Goal: Book appointment/travel/reservation

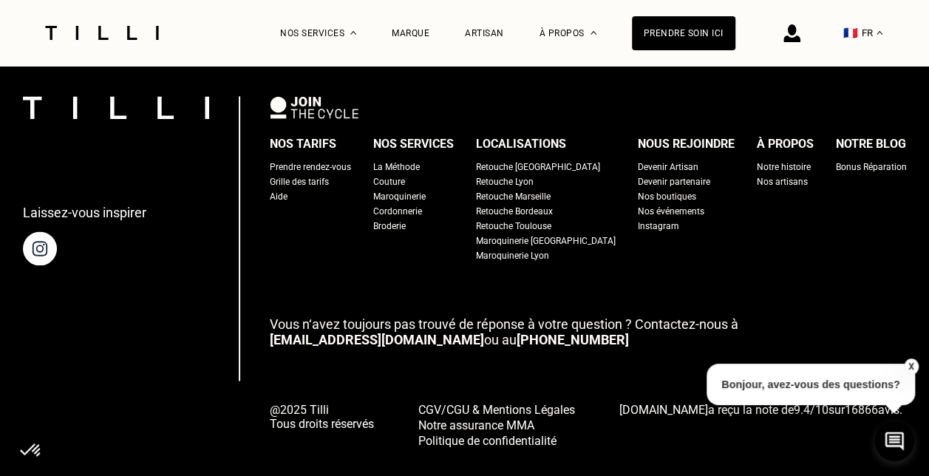
scroll to position [1022, 0]
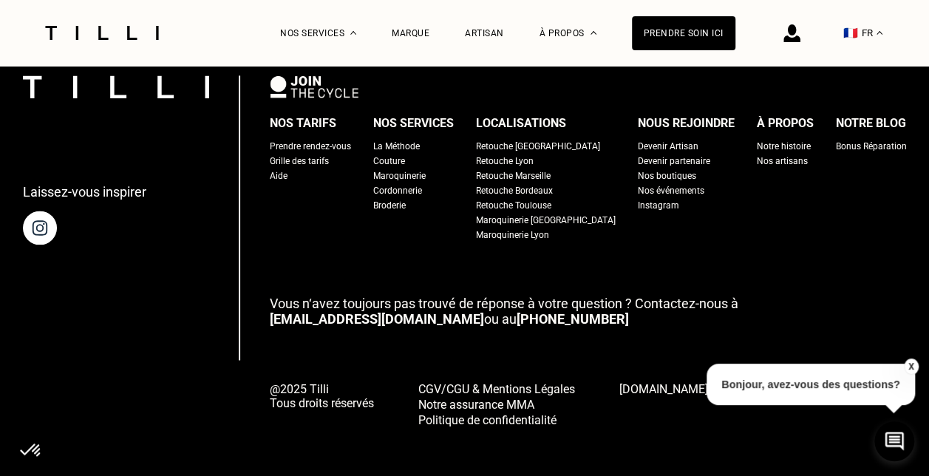
click at [914, 363] on button "X" at bounding box center [910, 367] width 15 height 16
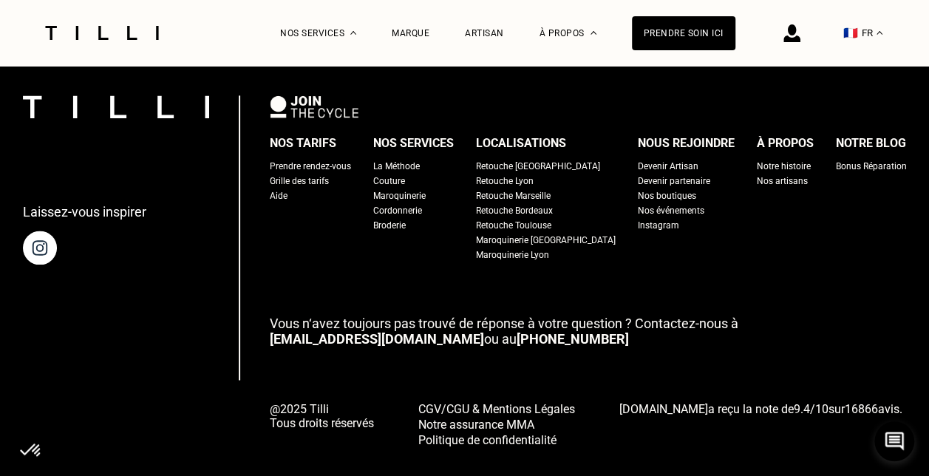
scroll to position [1017, 0]
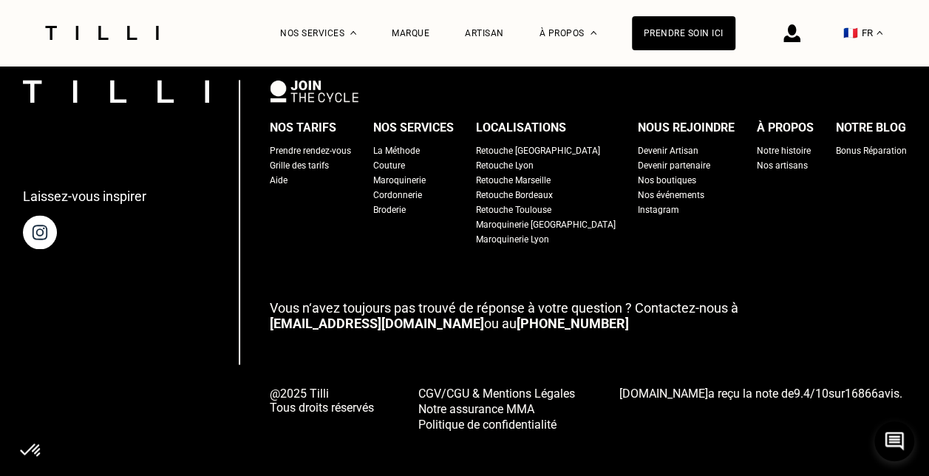
click at [333, 143] on div "Prendre rendez-vous" at bounding box center [310, 150] width 81 height 15
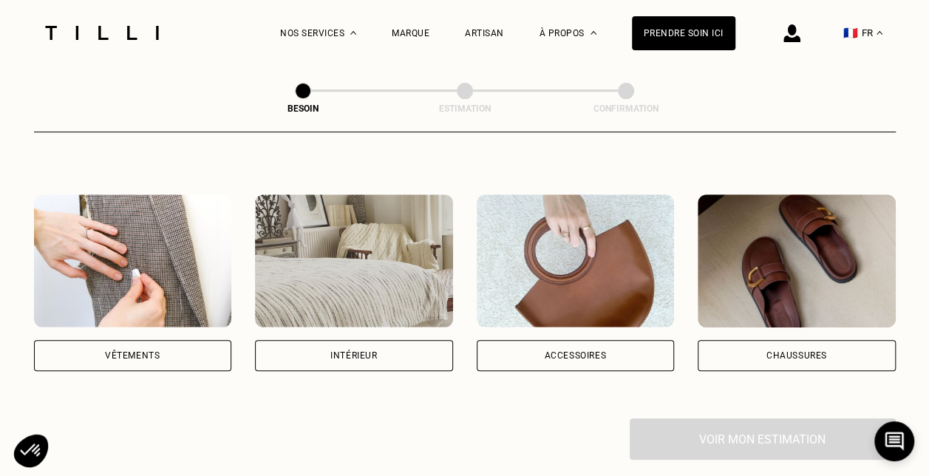
scroll to position [247, 0]
click at [119, 350] on div "Vêtements" at bounding box center [133, 354] width 198 height 31
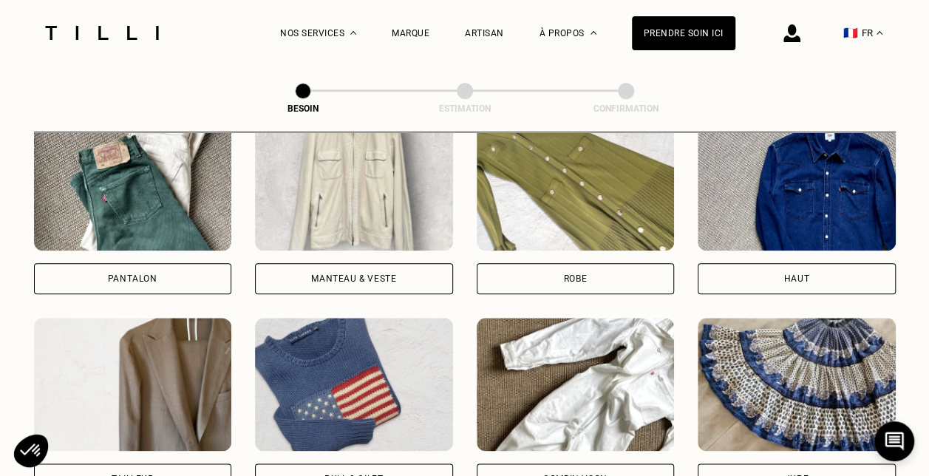
scroll to position [727, 0]
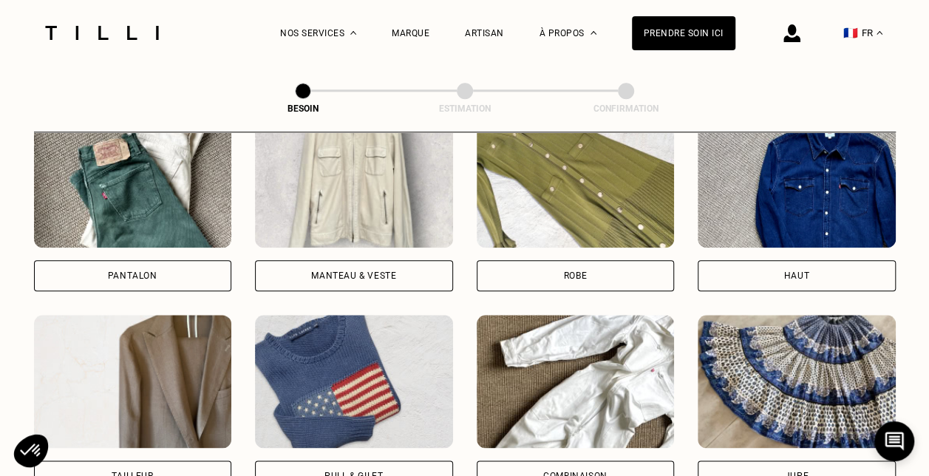
click at [569, 271] on div "Robe" at bounding box center [576, 275] width 198 height 31
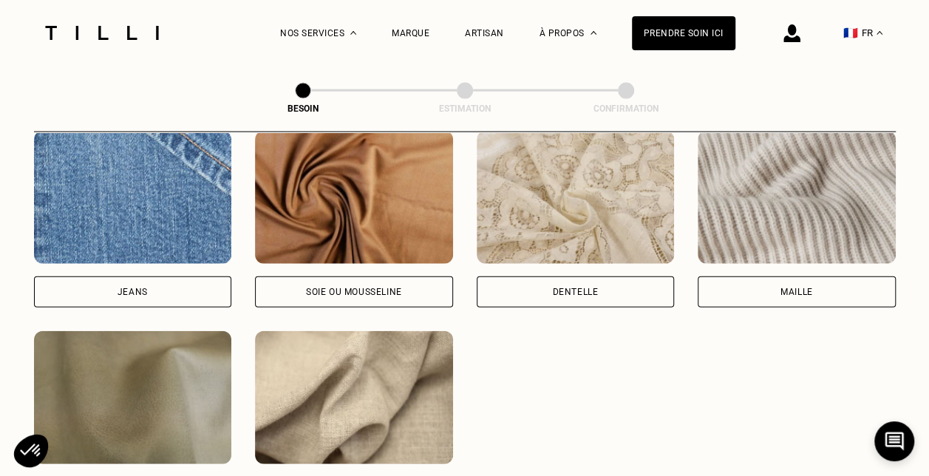
scroll to position [1717, 0]
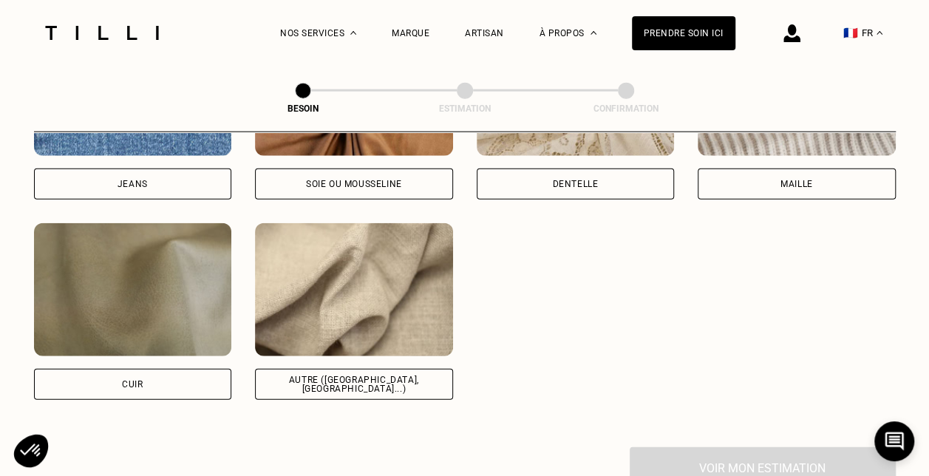
click at [377, 376] on div "Autre ([GEOGRAPHIC_DATA], [GEOGRAPHIC_DATA]...)" at bounding box center [354, 385] width 173 height 18
select select "FR"
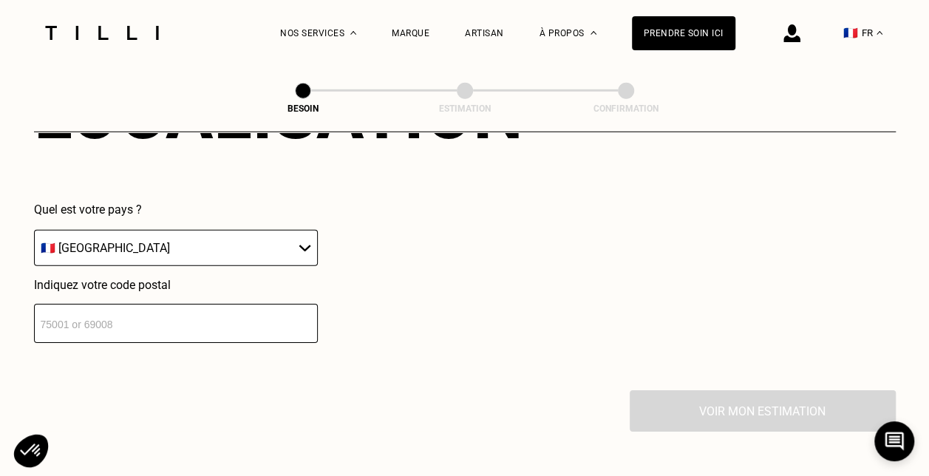
scroll to position [2141, 0]
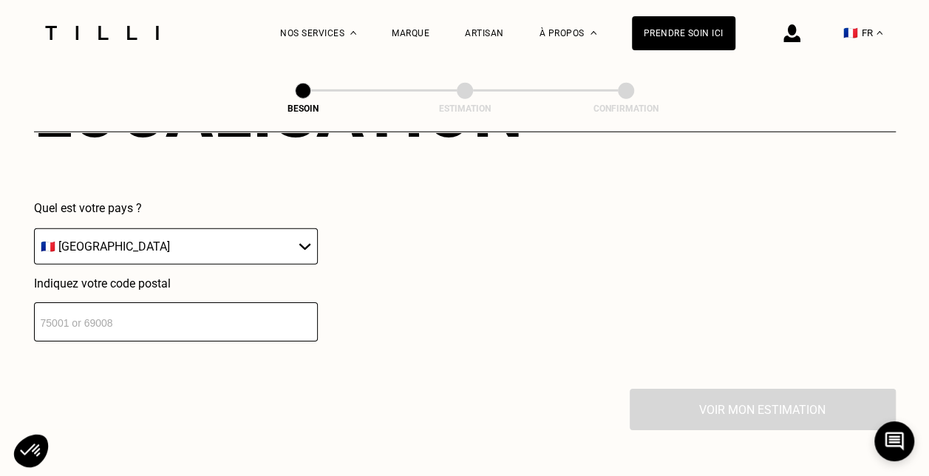
click at [231, 322] on input "number" at bounding box center [176, 321] width 284 height 39
type input "92260"
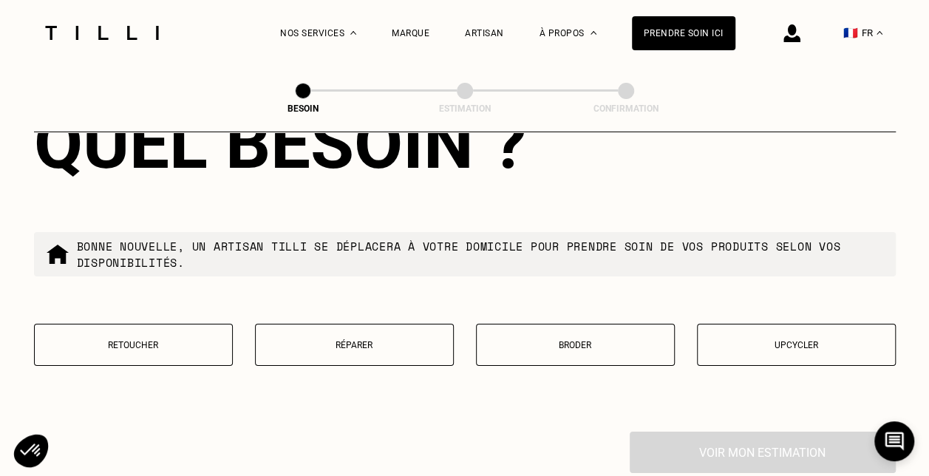
scroll to position [2481, 0]
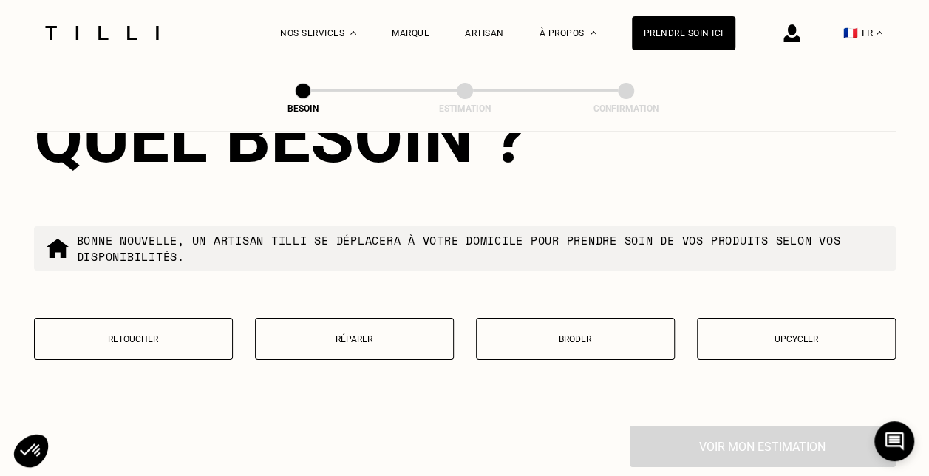
click at [169, 337] on button "Retoucher" at bounding box center [133, 339] width 199 height 42
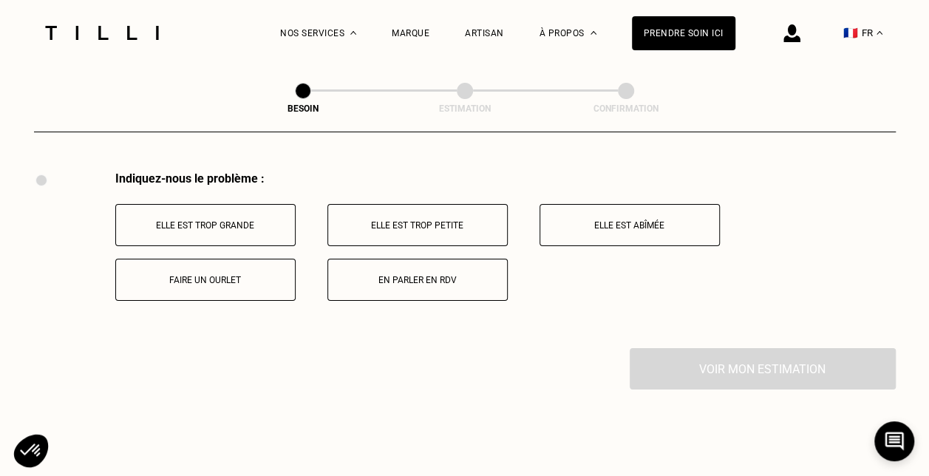
scroll to position [2734, 0]
click at [254, 206] on button "Elle est trop grande" at bounding box center [205, 226] width 180 height 42
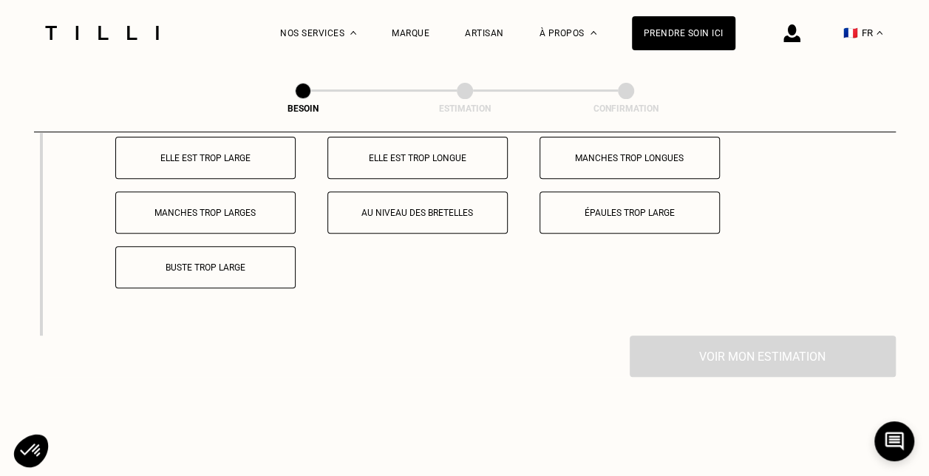
scroll to position [2944, 0]
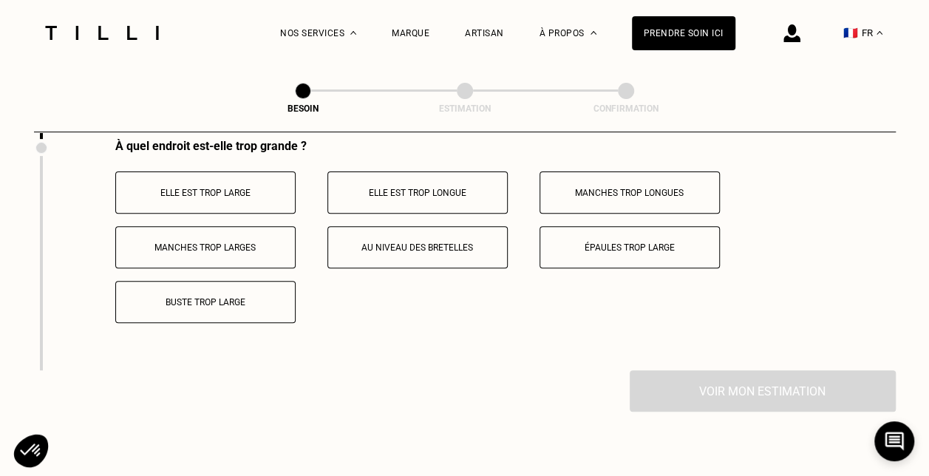
click at [217, 297] on p "Buste trop large" at bounding box center [205, 302] width 164 height 10
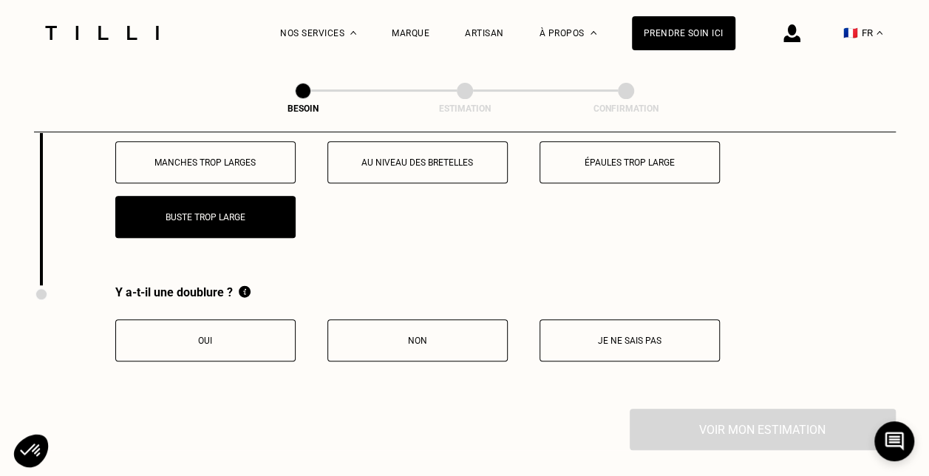
scroll to position [3033, 0]
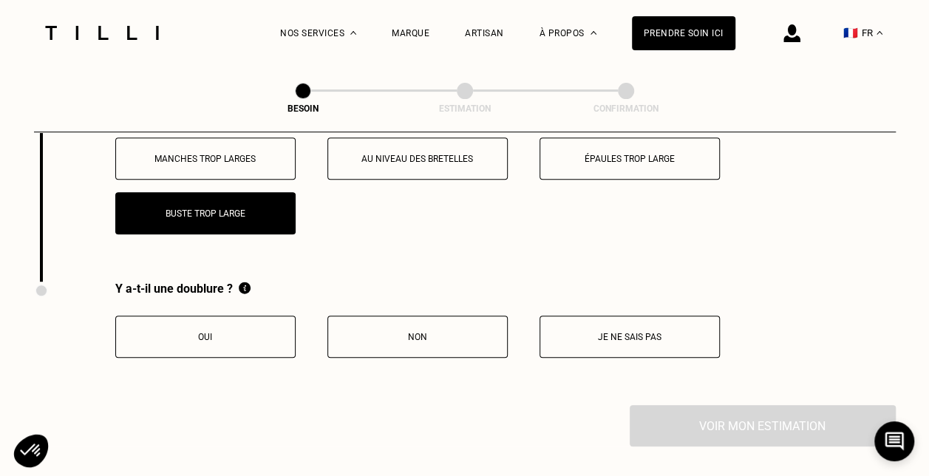
click at [245, 348] on button "Oui" at bounding box center [205, 337] width 180 height 42
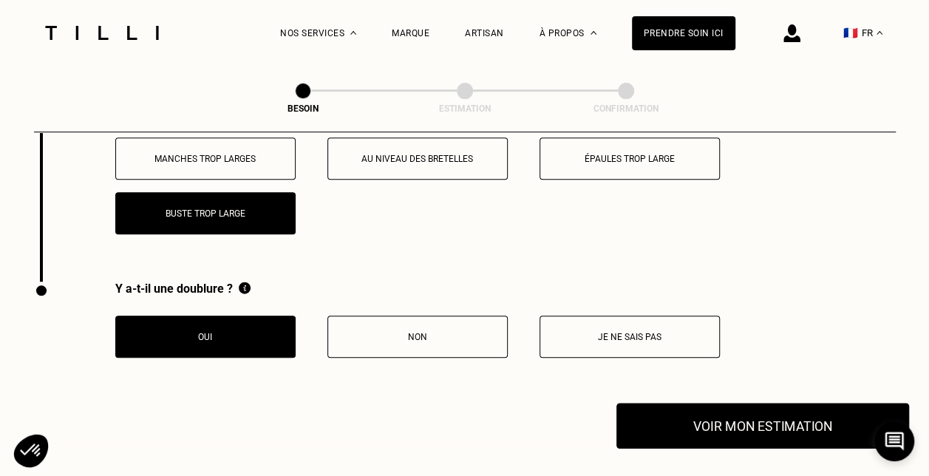
click at [702, 418] on button "Voir mon estimation" at bounding box center [763, 426] width 293 height 46
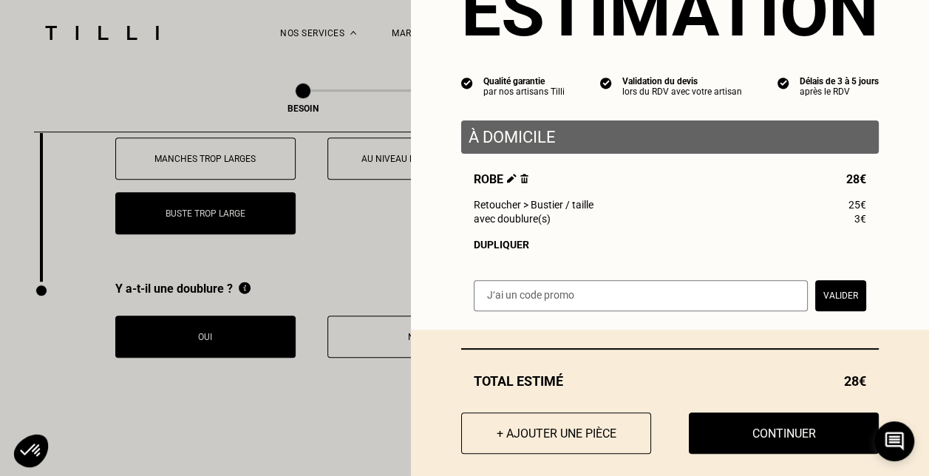
scroll to position [80, 0]
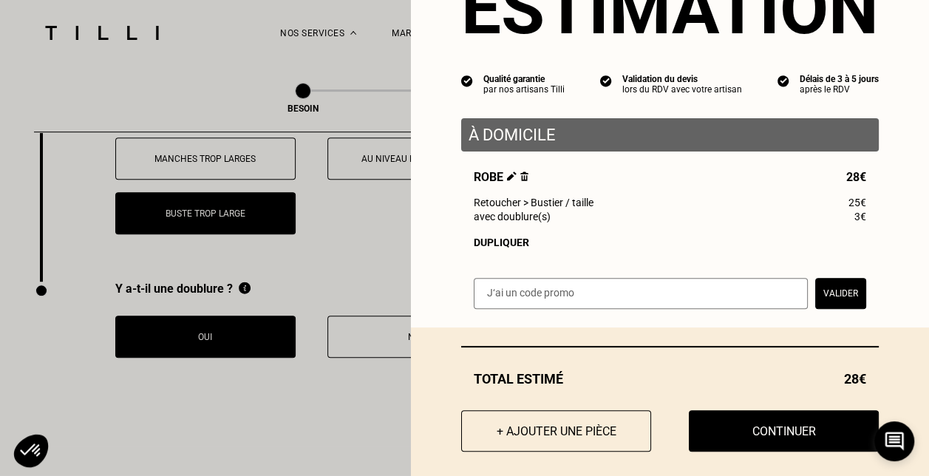
click at [485, 245] on div "Dupliquer" at bounding box center [670, 243] width 393 height 12
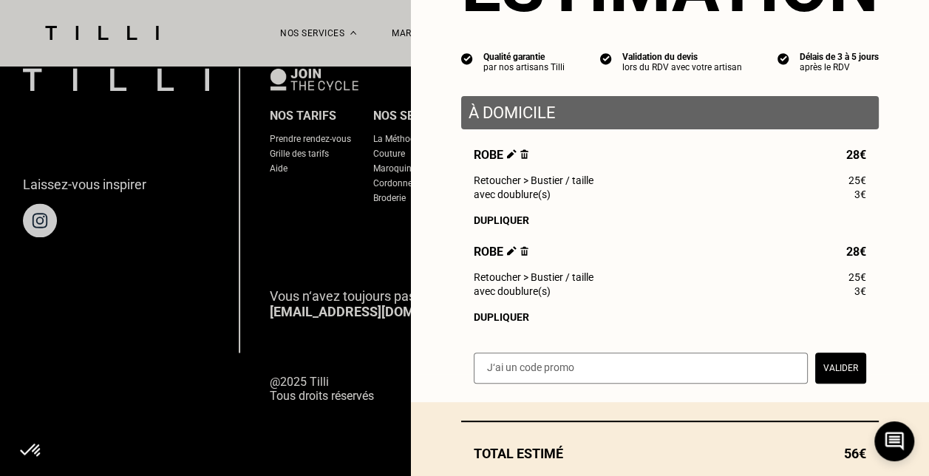
scroll to position [100, 0]
